Goal: Task Accomplishment & Management: Use online tool/utility

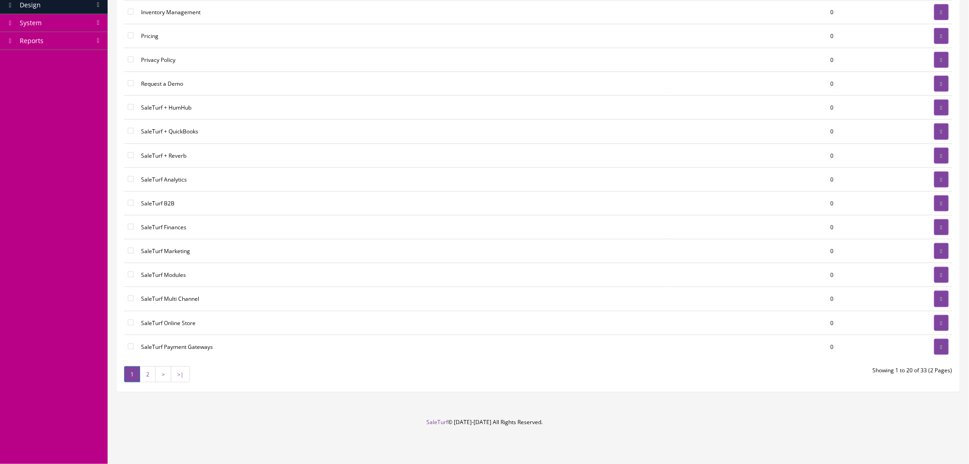
scroll to position [237, 0]
click at [148, 378] on link "2" at bounding box center [148, 374] width 16 height 16
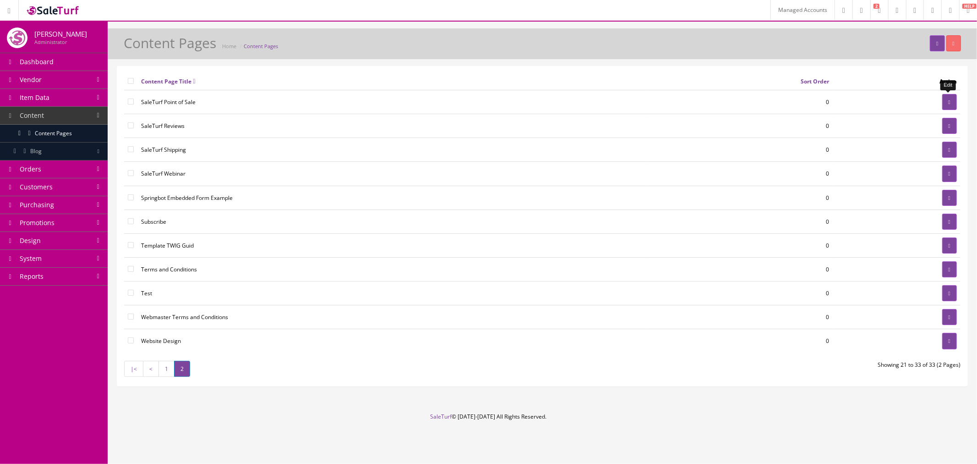
click at [950, 101] on link at bounding box center [949, 102] width 15 height 16
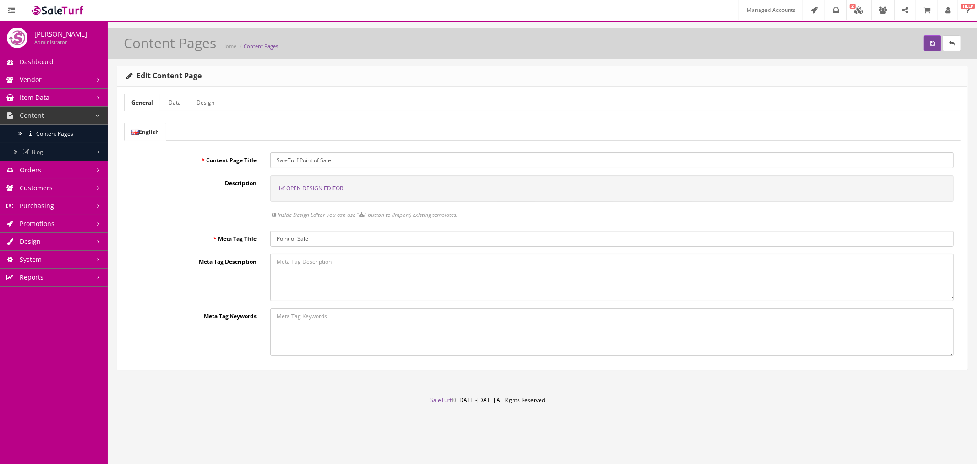
click at [333, 189] on span "Open Design Editor" at bounding box center [314, 188] width 57 height 8
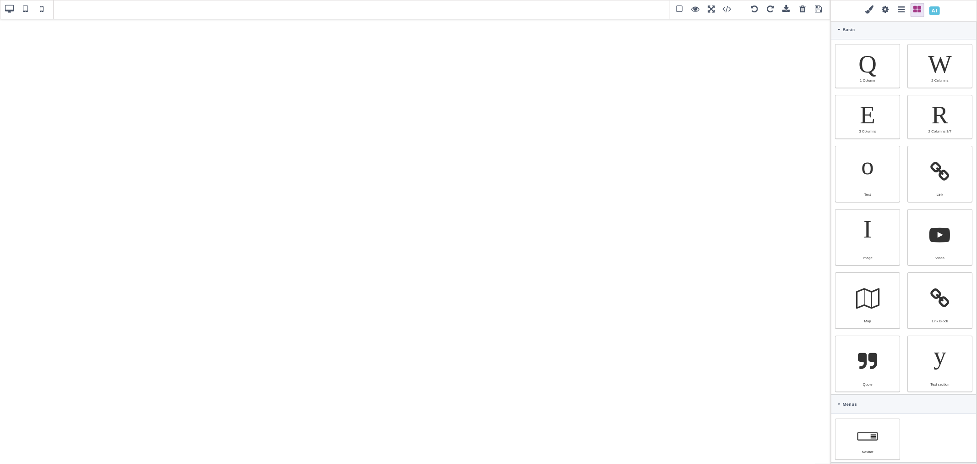
click at [801, 11] on span at bounding box center [803, 10] width 14 height 14
click at [367, 176] on div at bounding box center [415, 240] width 830 height 445
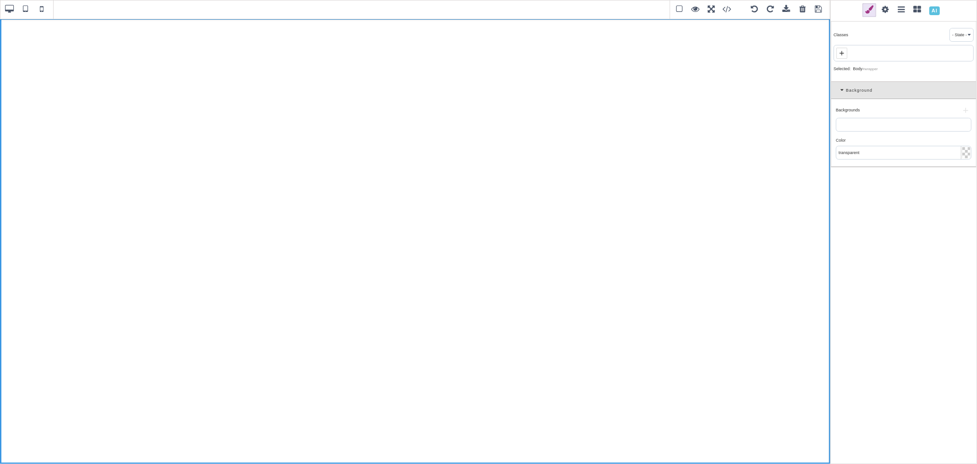
click at [933, 11] on span at bounding box center [935, 11] width 16 height 16
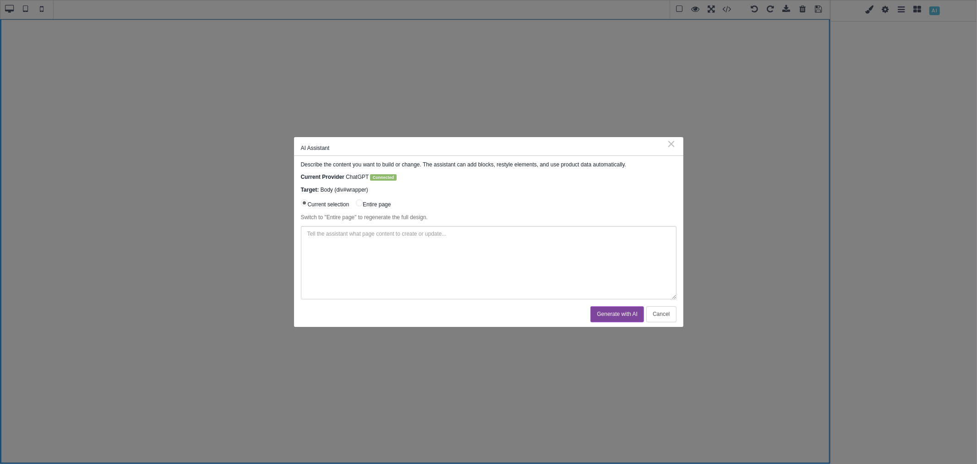
click at [671, 315] on button "Cancel" at bounding box center [661, 314] width 30 height 16
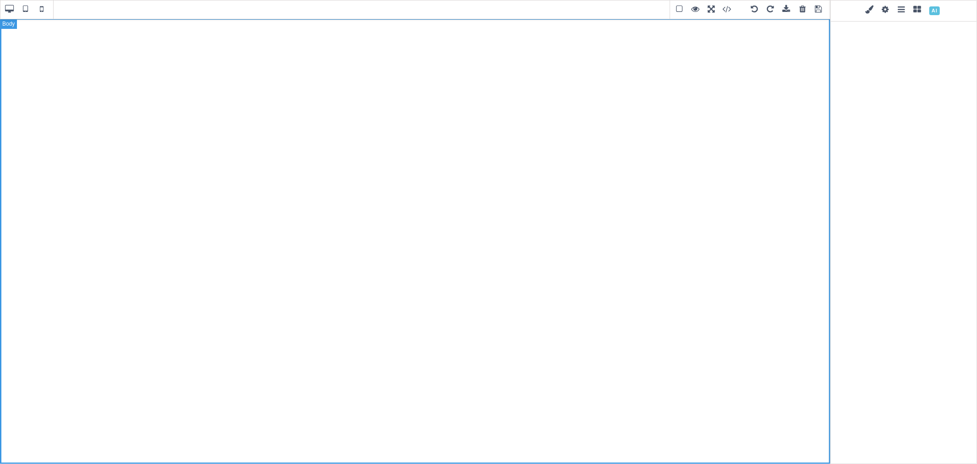
click at [776, 156] on div at bounding box center [415, 240] width 830 height 445
click at [10, 23] on div at bounding box center [415, 240] width 830 height 445
click at [934, 11] on span at bounding box center [935, 11] width 16 height 16
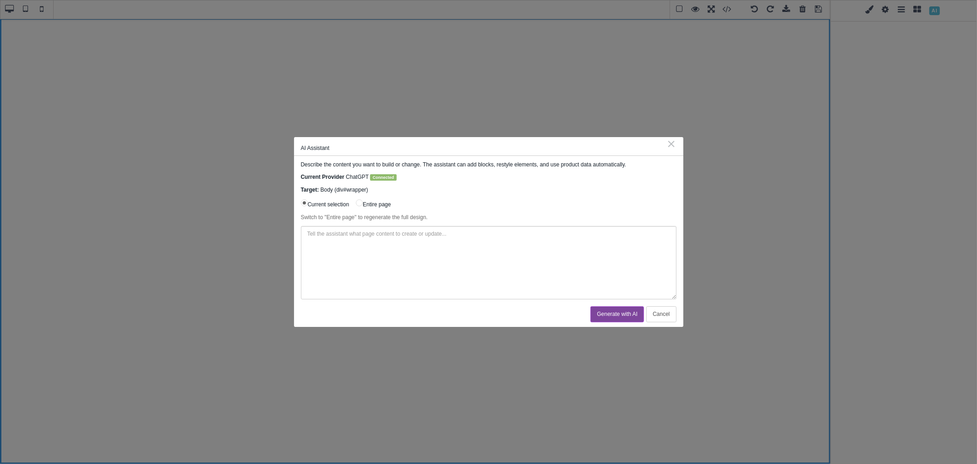
click at [360, 202] on input "Entire page" at bounding box center [359, 202] width 7 height 7
radio input "true"
click at [363, 263] on textarea at bounding box center [489, 262] width 376 height 73
paste textarea "https://www.saleturf.com/point-of-sale"
click at [364, 235] on textarea "Create me a new body copy for this page https://www.saleturf.com/point-of-sale" at bounding box center [489, 262] width 376 height 73
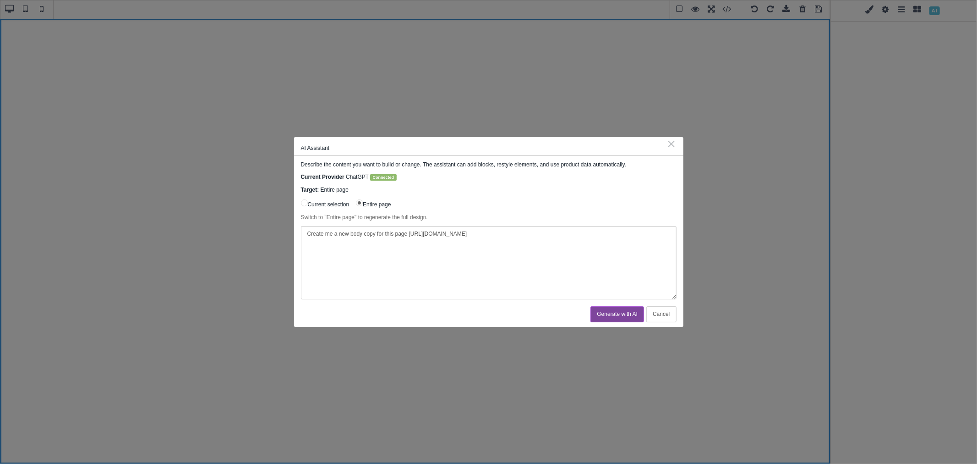
drag, startPoint x: 376, startPoint y: 235, endPoint x: 349, endPoint y: 236, distance: 26.1
click at [349, 236] on textarea "Create me a new body copy for this page https://www.saleturf.com/point-of-sale" at bounding box center [489, 262] width 376 height 73
click at [512, 235] on textarea "Create me a new page to replace this page https://www.saleturf.com/point-of-sale" at bounding box center [489, 262] width 376 height 73
drag, startPoint x: 475, startPoint y: 233, endPoint x: 415, endPoint y: 235, distance: 60.5
click at [415, 235] on textarea "Create me a new page to replace this page https://www.saleturf.com/point-of-sal…" at bounding box center [489, 262] width 376 height 73
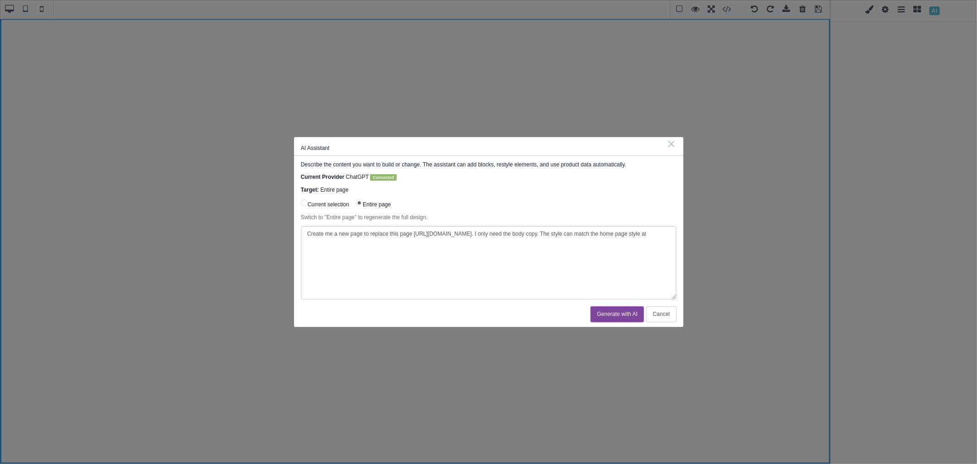
click at [411, 251] on textarea "Create me a new page to replace this page https://www.saleturf.com/point-of-sal…" at bounding box center [489, 262] width 376 height 73
paste textarea "https://www.saleturf.com/"
click at [464, 241] on textarea "Create me a new page to replace this page https://www.saleturf.com/point-of-sal…" at bounding box center [489, 262] width 376 height 73
paste textarea "https://www.saleturf.com/reverb"
type textarea "Create me a new page to replace this page https://www.saleturf.com/point-of-sal…"
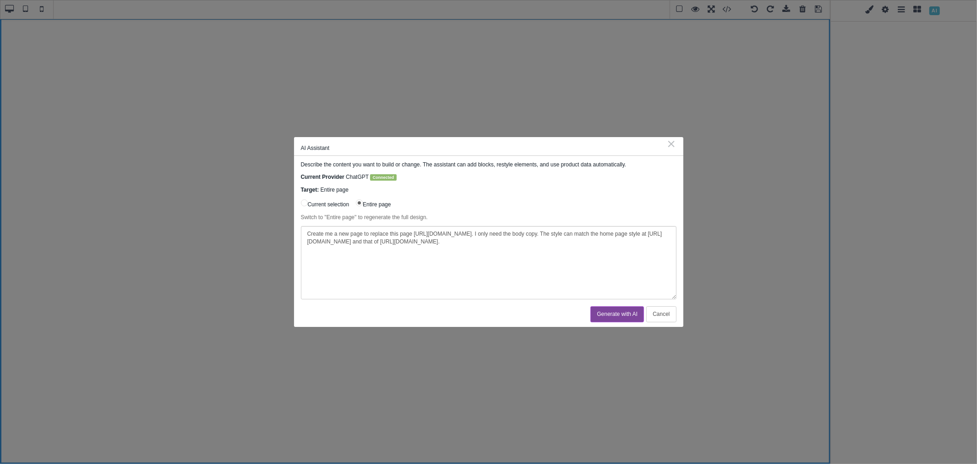
click at [628, 312] on button "Generate with AI" at bounding box center [617, 314] width 54 height 16
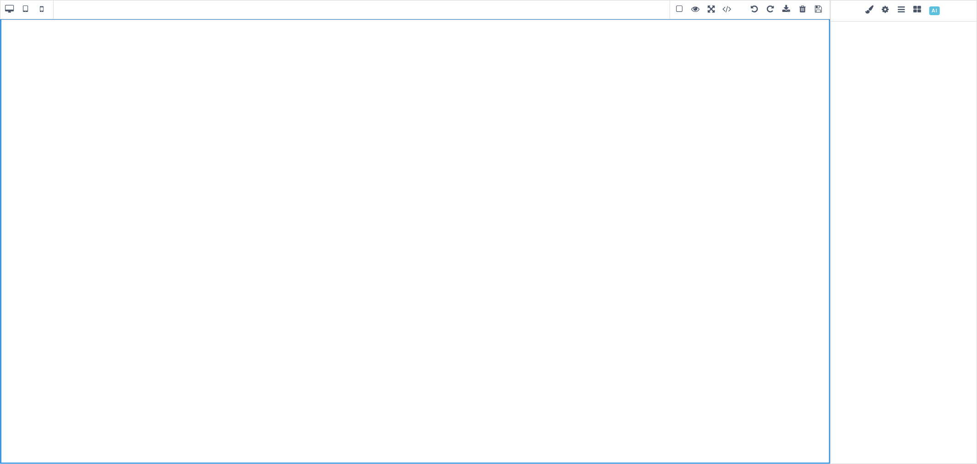
click at [725, 8] on span at bounding box center [733, 10] width 25 height 14
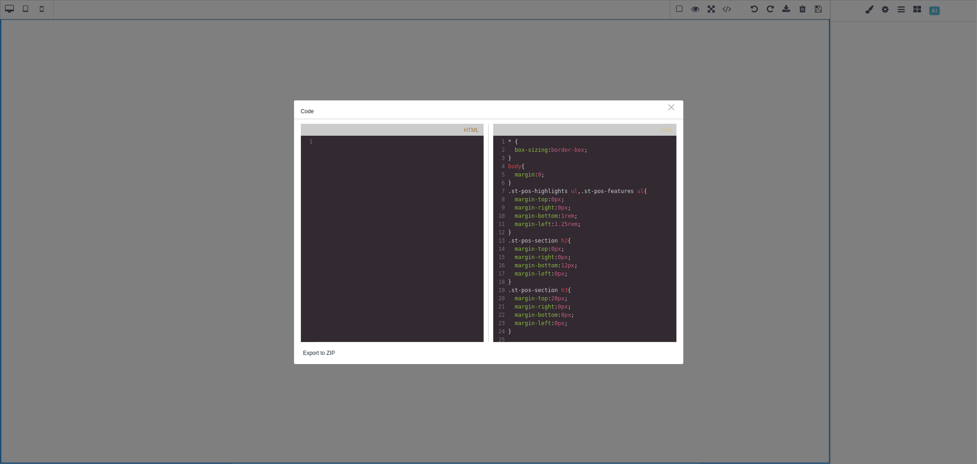
click at [674, 104] on div "⨯" at bounding box center [672, 107] width 10 height 8
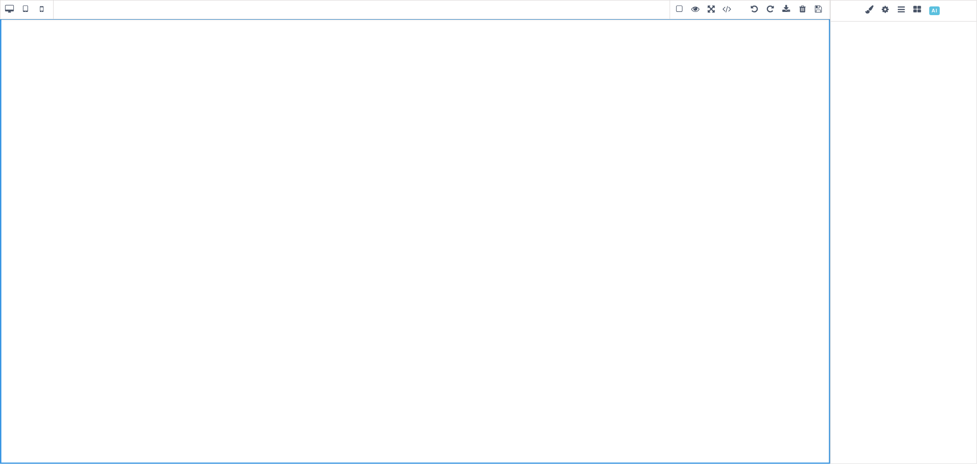
click at [805, 8] on span at bounding box center [803, 10] width 14 height 14
click at [816, 10] on span at bounding box center [819, 10] width 14 height 14
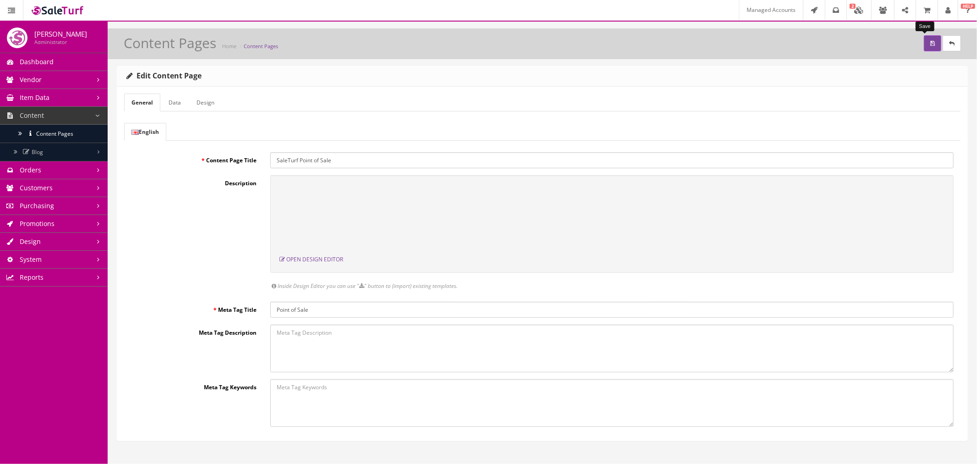
click at [924, 47] on button "submit" at bounding box center [932, 43] width 17 height 16
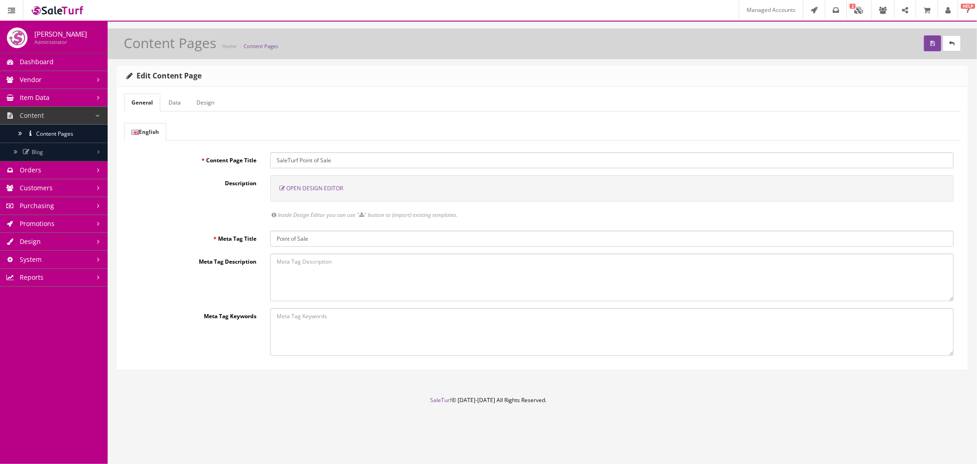
click at [315, 188] on span "Open Design Editor" at bounding box center [314, 188] width 57 height 8
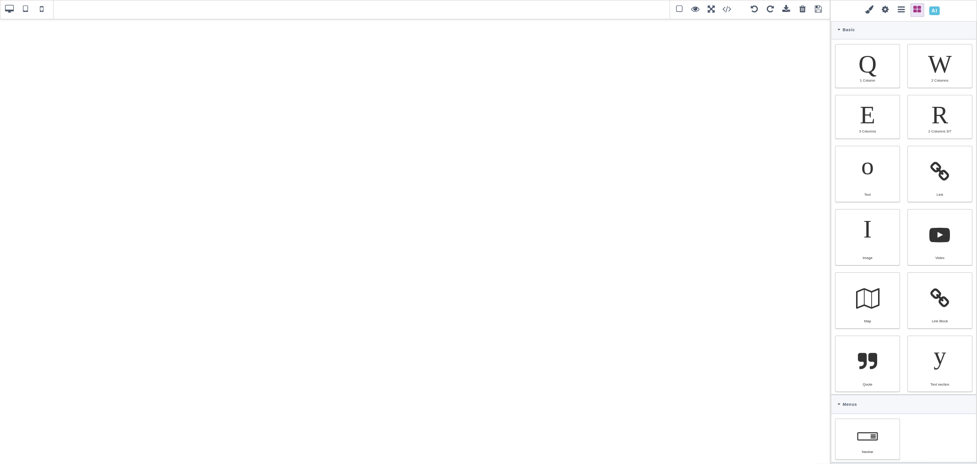
click at [929, 8] on span at bounding box center [935, 11] width 16 height 16
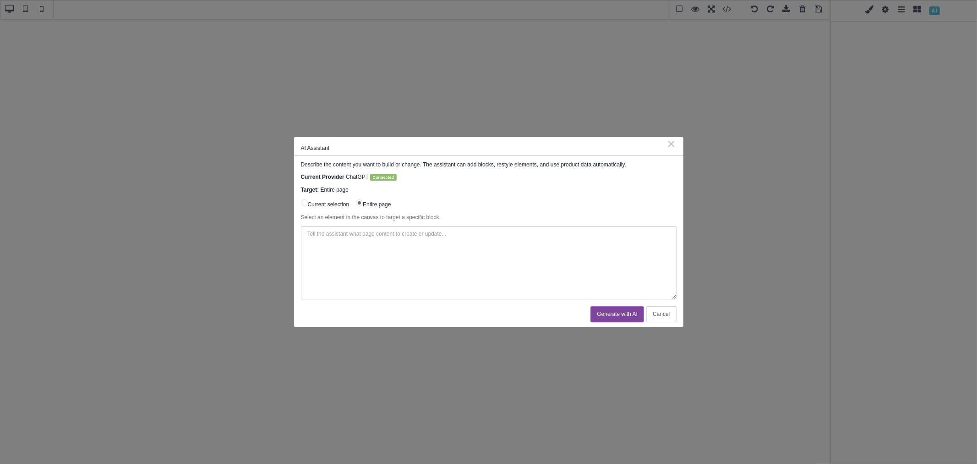
click at [403, 258] on textarea at bounding box center [489, 262] width 376 height 73
paste textarea "Buy, sell, trade Create quotes with online or in-store checkout Modify pricing …"
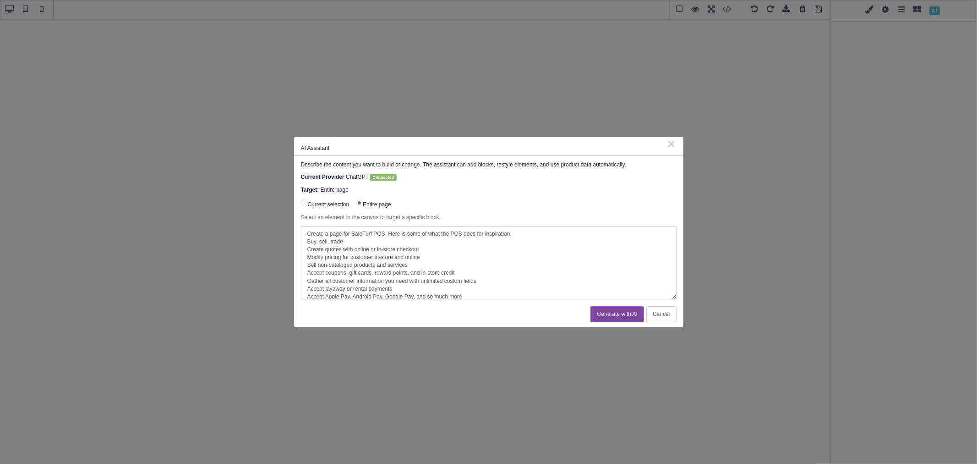
click at [510, 236] on textarea "Create a page for SaleTurf POS. Here is some of what the POS does for inspirati…" at bounding box center [489, 262] width 376 height 73
drag, startPoint x: 400, startPoint y: 232, endPoint x: 390, endPoint y: 233, distance: 10.1
click at [390, 233] on textarea "Create a page for SaleTurf POS. Here is some of what the POS does for inspirati…" at bounding box center [489, 262] width 376 height 73
click at [613, 236] on textarea "Create a page for SaleTurf POS. Below is some of what the POS does for inspirat…" at bounding box center [489, 262] width 376 height 73
paste textarea "https://www.saleturf.com/online-store"
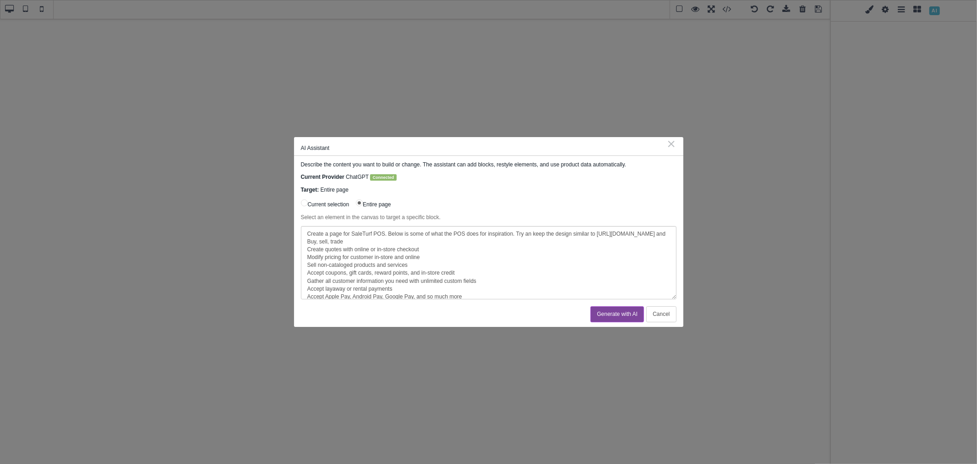
click at [427, 240] on textarea "Create a page for SaleTurf POS. Below is some of what the POS does for inspirat…" at bounding box center [489, 262] width 376 height 73
paste textarea "https://www.saleturf.com/"
type textarea "Create a page for SaleTurf POS. Below is some of what the POS does for inspirat…"
click at [610, 313] on button "Generate with AI" at bounding box center [617, 314] width 54 height 16
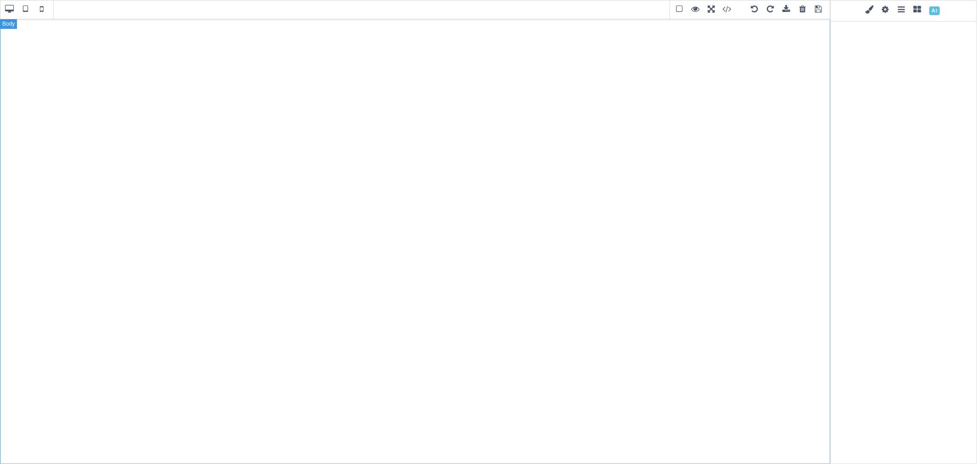
drag, startPoint x: 437, startPoint y: 130, endPoint x: 683, endPoint y: 8, distance: 274.7
click at [683, 8] on span at bounding box center [679, 10] width 14 height 14
click at [692, 8] on span at bounding box center [695, 10] width 14 height 14
click at [3, 5] on span at bounding box center [4, 4] width 9 height 9
click at [724, 11] on span at bounding box center [733, 10] width 25 height 14
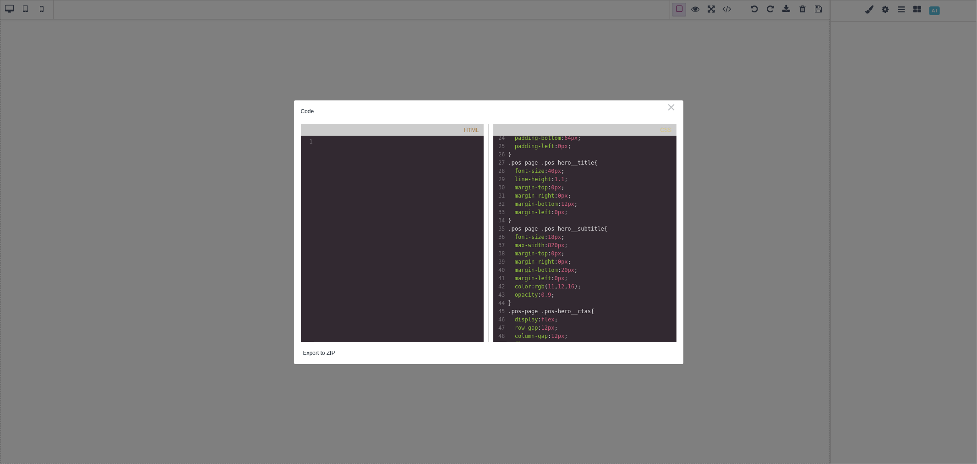
scroll to position [254, 0]
click at [676, 107] on div "⨯" at bounding box center [672, 107] width 10 height 8
